Goal: Task Accomplishment & Management: Manage account settings

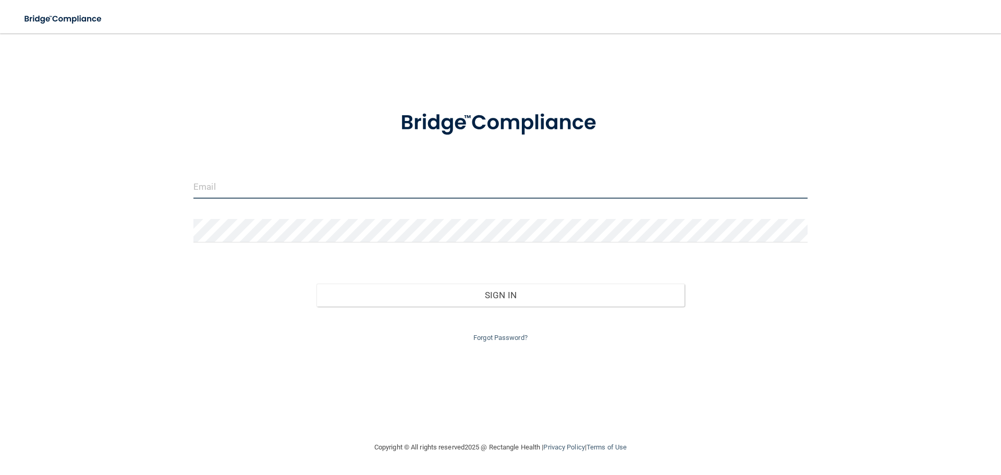
type input "[EMAIL_ADDRESS][DOMAIN_NAME]"
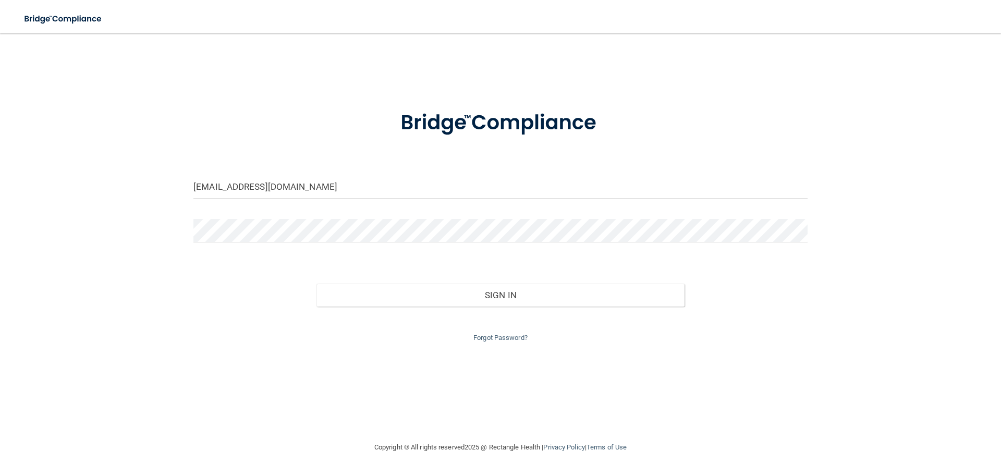
click at [449, 308] on div "Forgot Password?" at bounding box center [501, 325] width 630 height 38
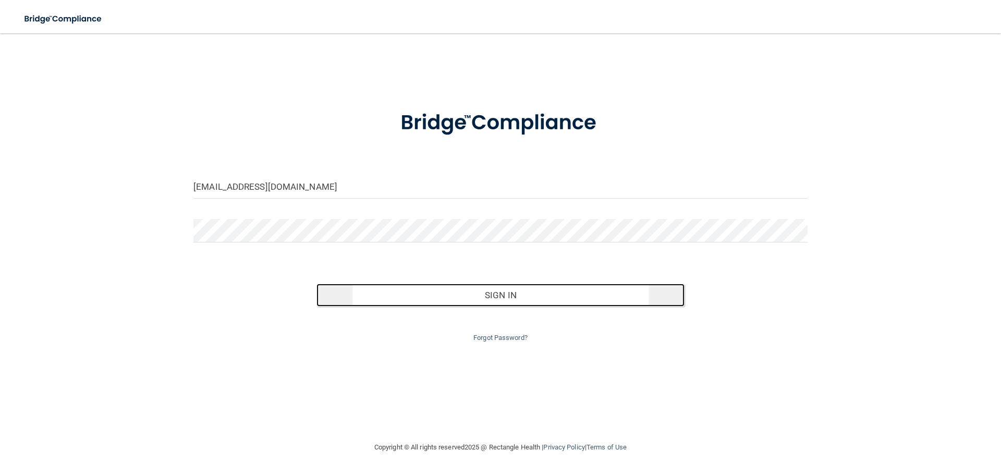
click at [455, 297] on button "Sign In" at bounding box center [500, 295] width 368 height 23
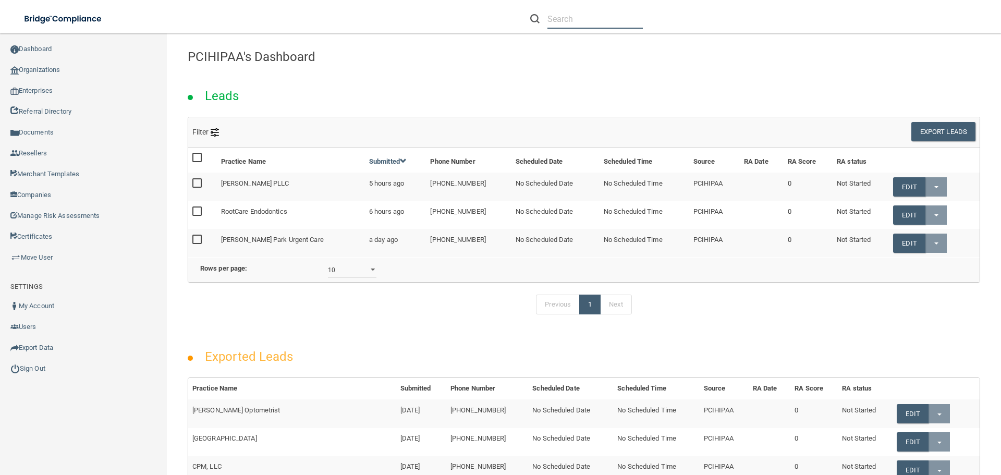
click at [597, 19] on input "text" at bounding box center [594, 18] width 95 height 19
click at [56, 76] on link "Organizations" at bounding box center [83, 69] width 167 height 21
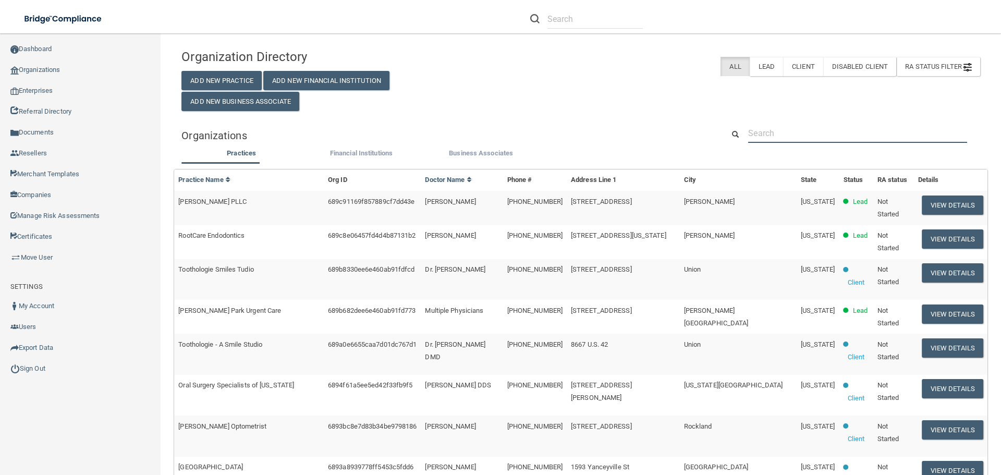
click at [809, 132] on input "text" at bounding box center [857, 133] width 219 height 19
paste input "[EMAIL_ADDRESS][DOMAIN_NAME]"
type input "[EMAIL_ADDRESS][DOMAIN_NAME]"
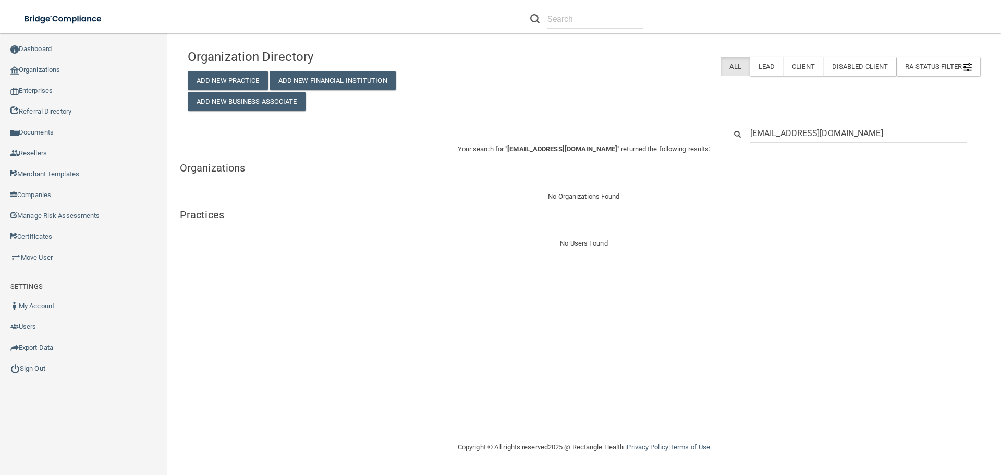
drag, startPoint x: 772, startPoint y: 136, endPoint x: 744, endPoint y: 135, distance: 28.1
click at [744, 135] on div "[EMAIL_ADDRESS][DOMAIN_NAME]" at bounding box center [858, 133] width 232 height 19
click at [862, 139] on input "[DOMAIN_NAME]" at bounding box center [858, 133] width 217 height 19
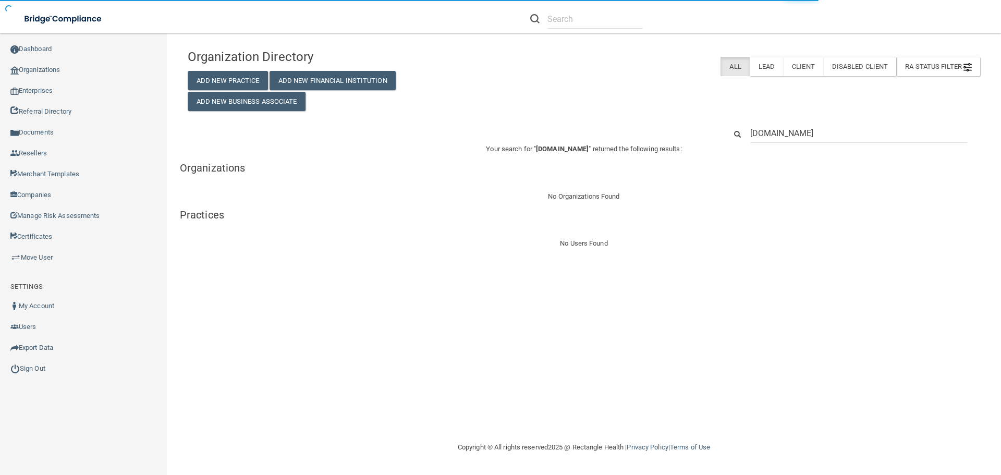
type input "[DOMAIN_NAME]"
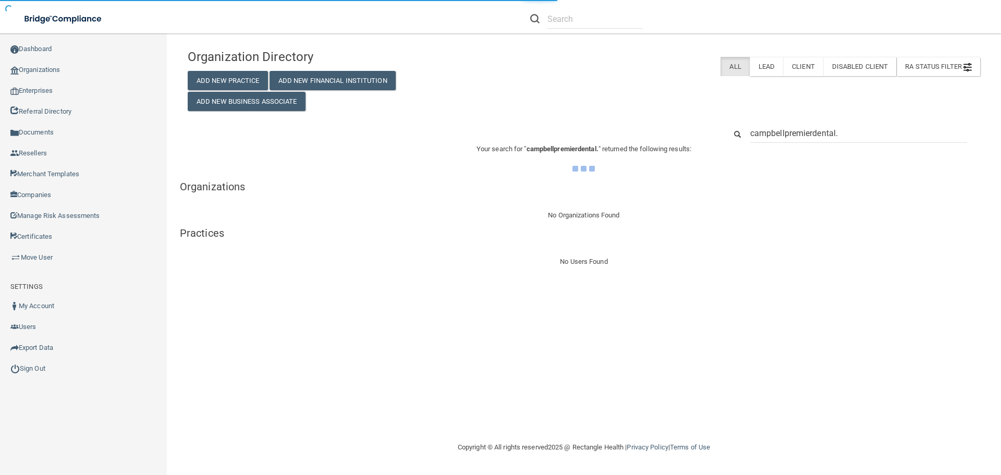
type input "campbellpremierdental"
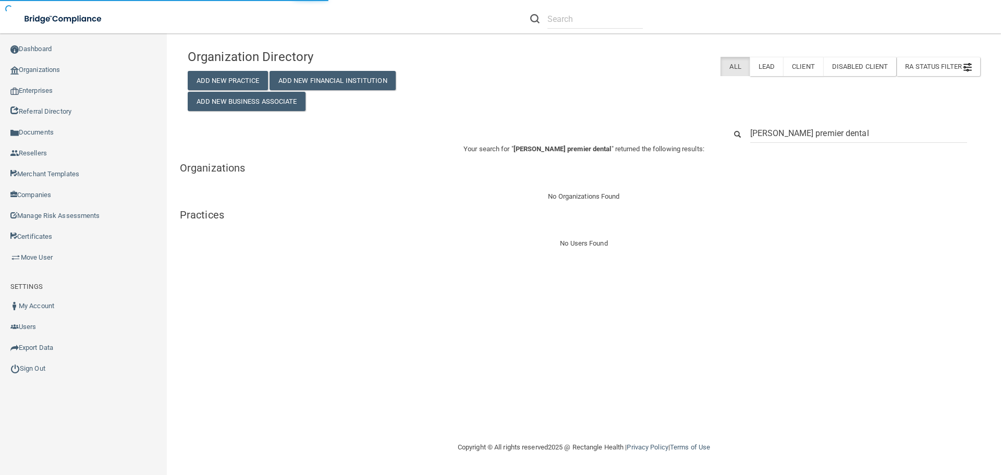
type input "[PERSON_NAME] premier dental"
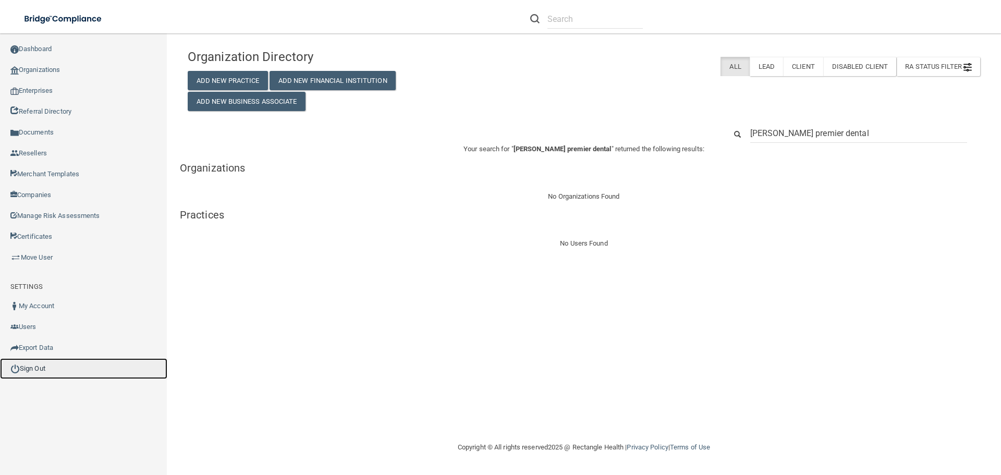
click at [63, 371] on link "Sign Out" at bounding box center [83, 368] width 167 height 21
